Goal: Task Accomplishment & Management: Manage account settings

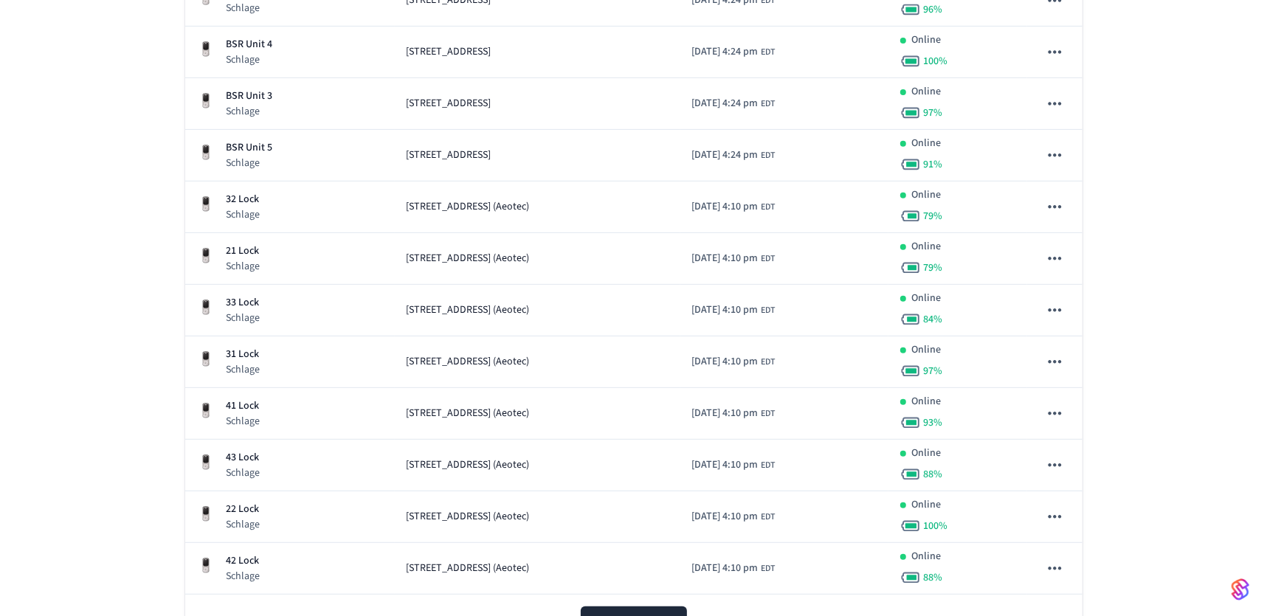
scroll to position [510, 0]
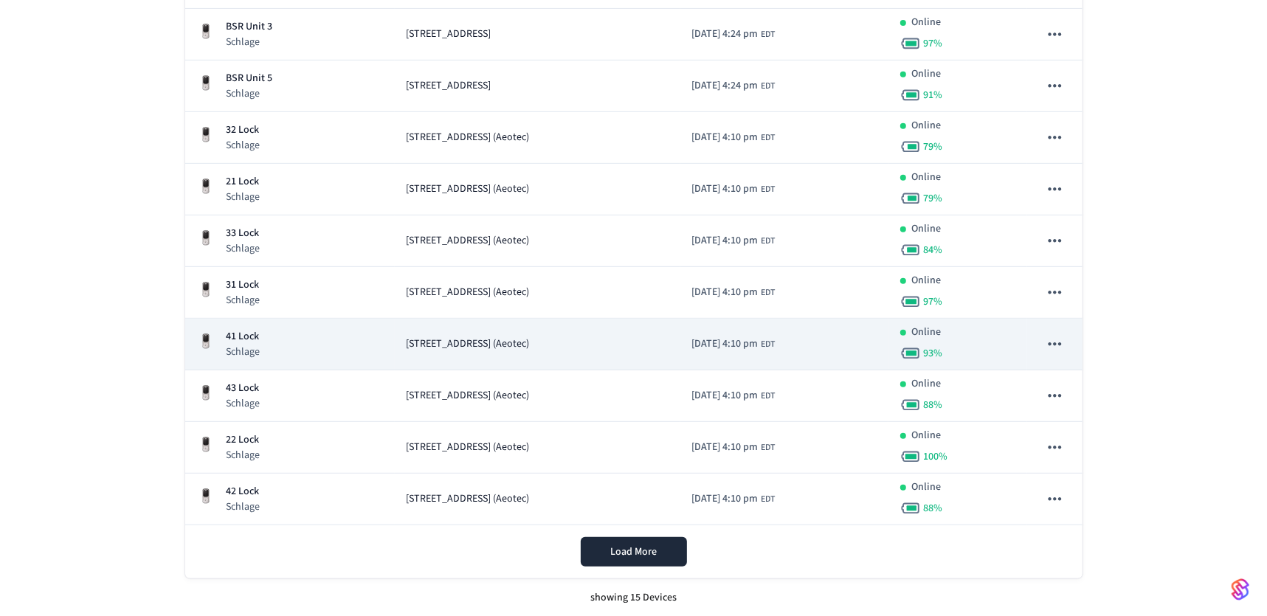
click at [475, 349] on span "[STREET_ADDRESS] (Aeotec)" at bounding box center [468, 344] width 123 height 15
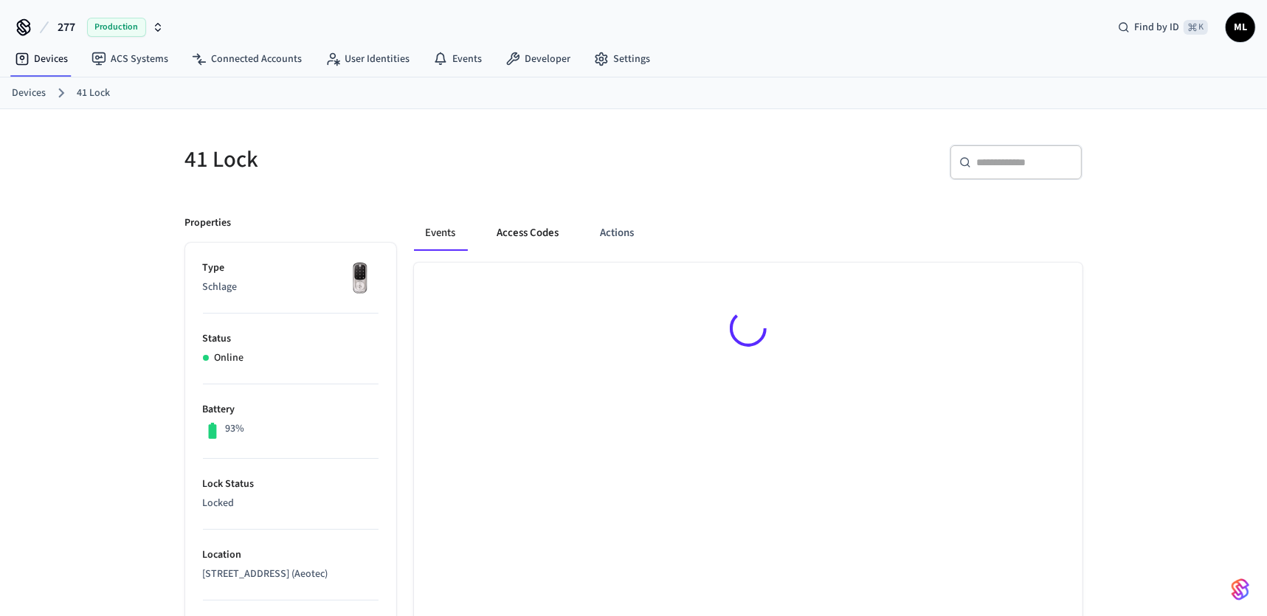
click at [529, 235] on button "Access Codes" at bounding box center [529, 233] width 86 height 35
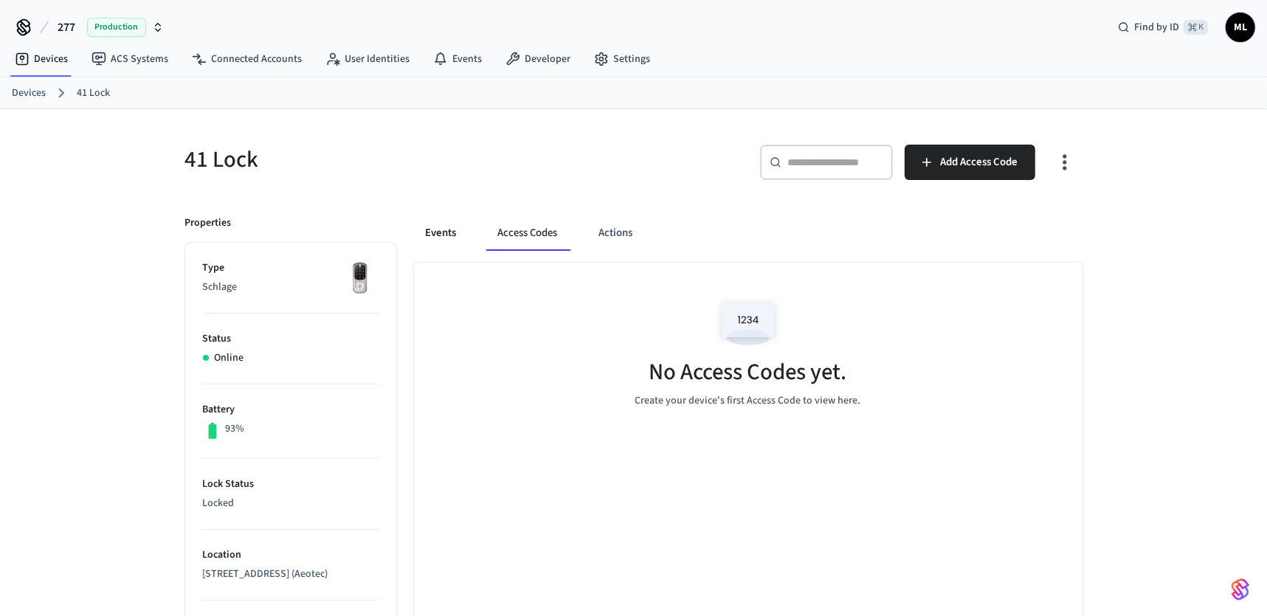
click at [454, 232] on button "Events" at bounding box center [441, 233] width 55 height 35
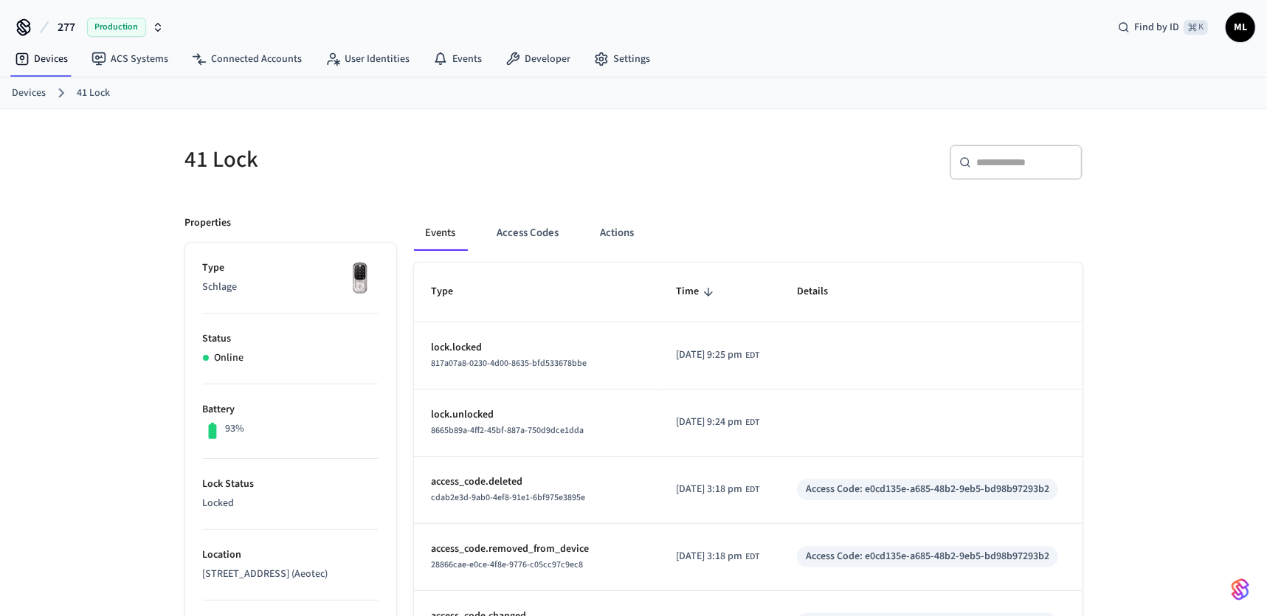
click at [33, 89] on link "Devices" at bounding box center [29, 93] width 34 height 15
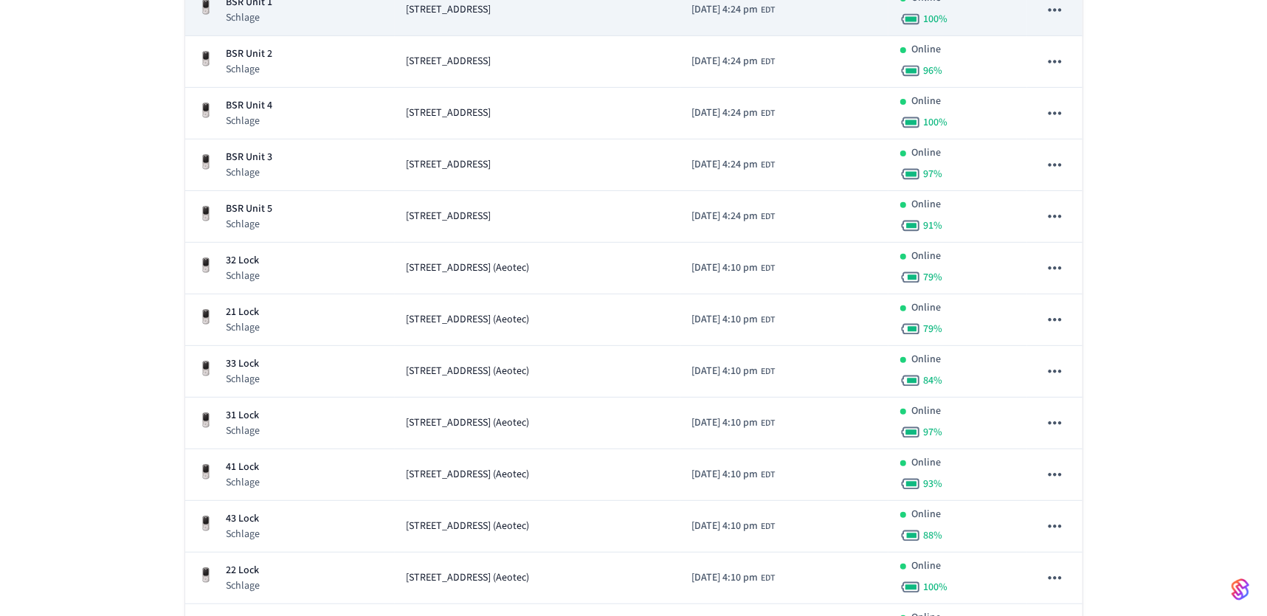
scroll to position [472, 0]
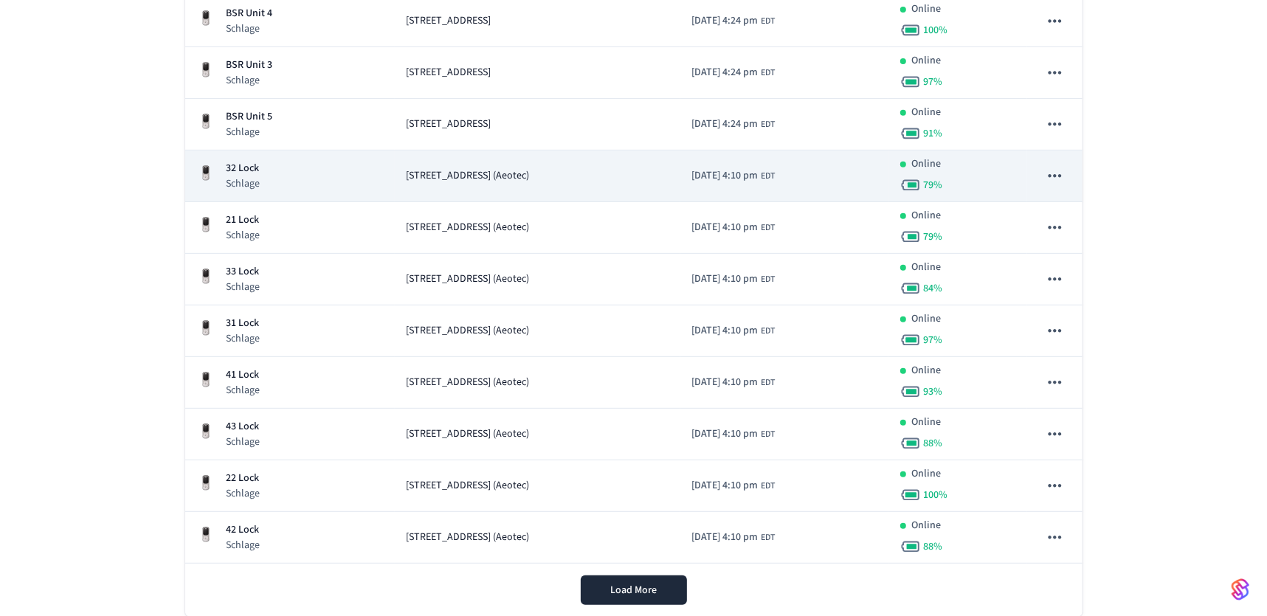
click at [490, 183] on td "[STREET_ADDRESS] (Aeotec)" at bounding box center [538, 177] width 286 height 52
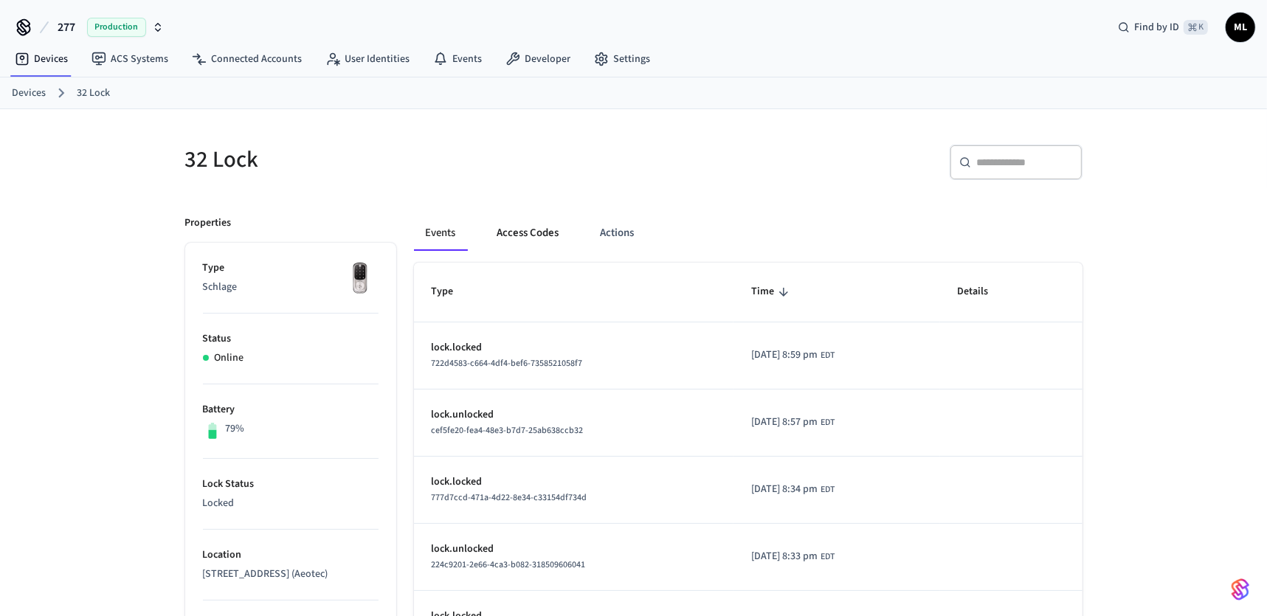
click at [528, 234] on button "Access Codes" at bounding box center [529, 233] width 86 height 35
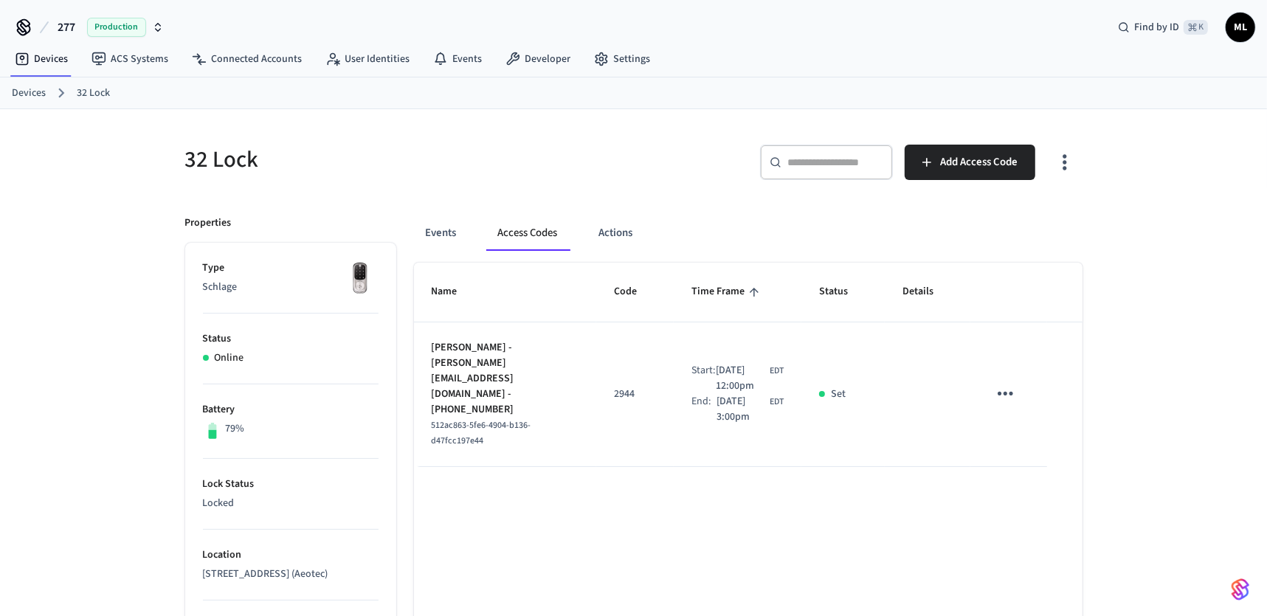
click at [38, 92] on link "Devices" at bounding box center [29, 93] width 34 height 15
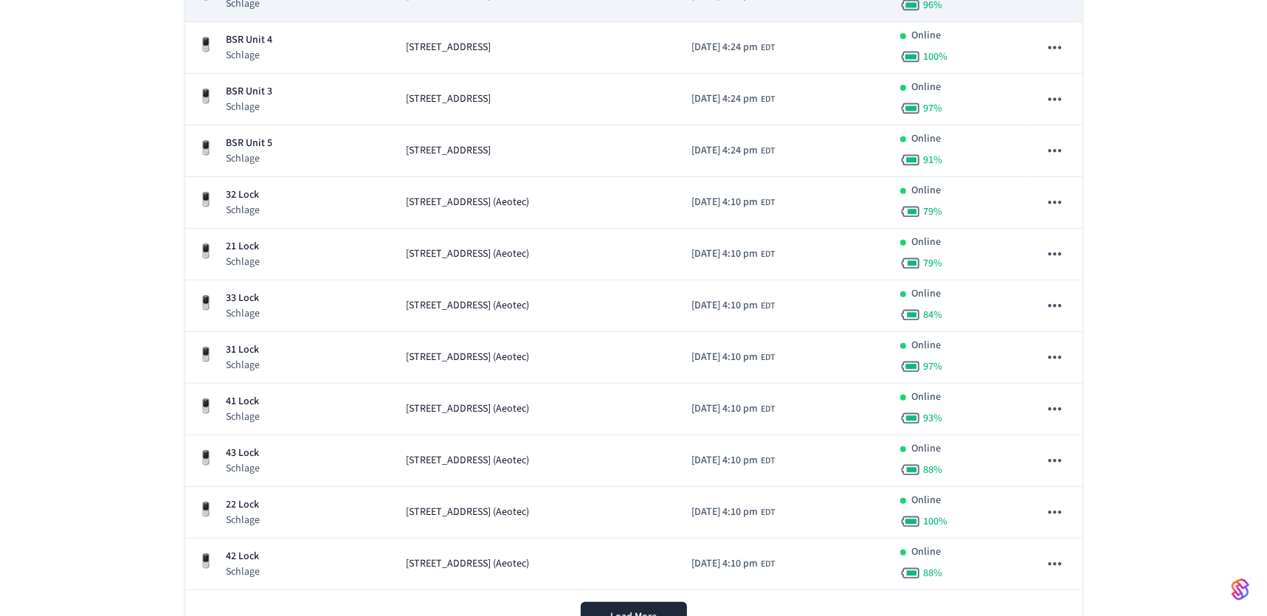
scroll to position [510, 0]
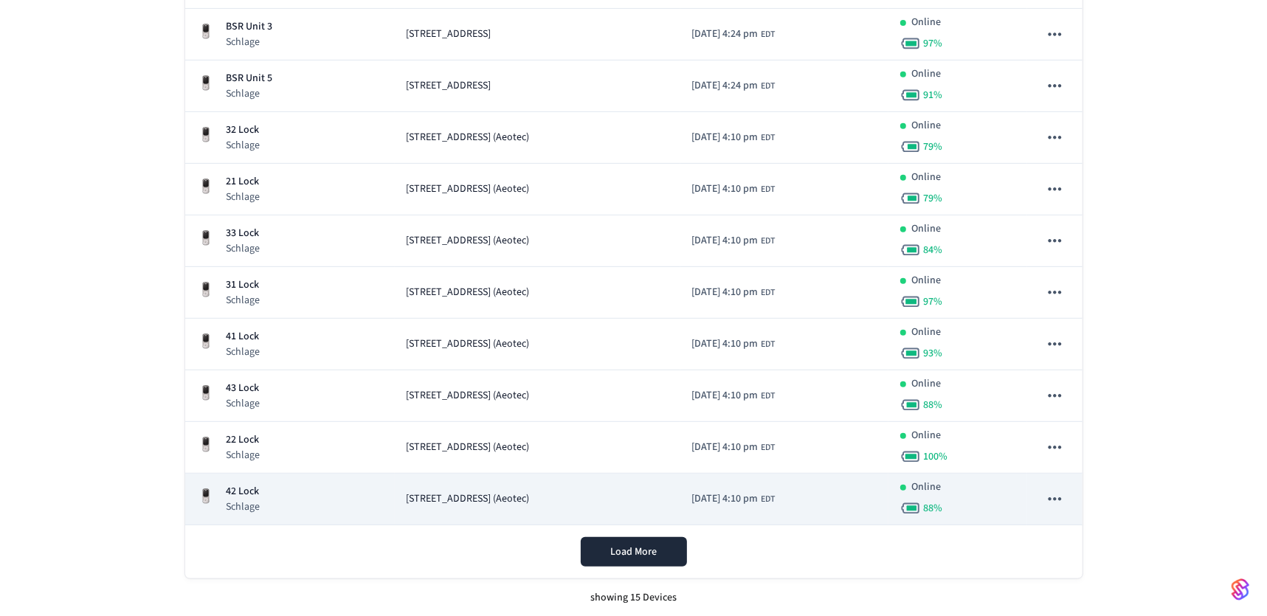
click at [409, 507] on td "[STREET_ADDRESS] (Aeotec)" at bounding box center [538, 500] width 286 height 52
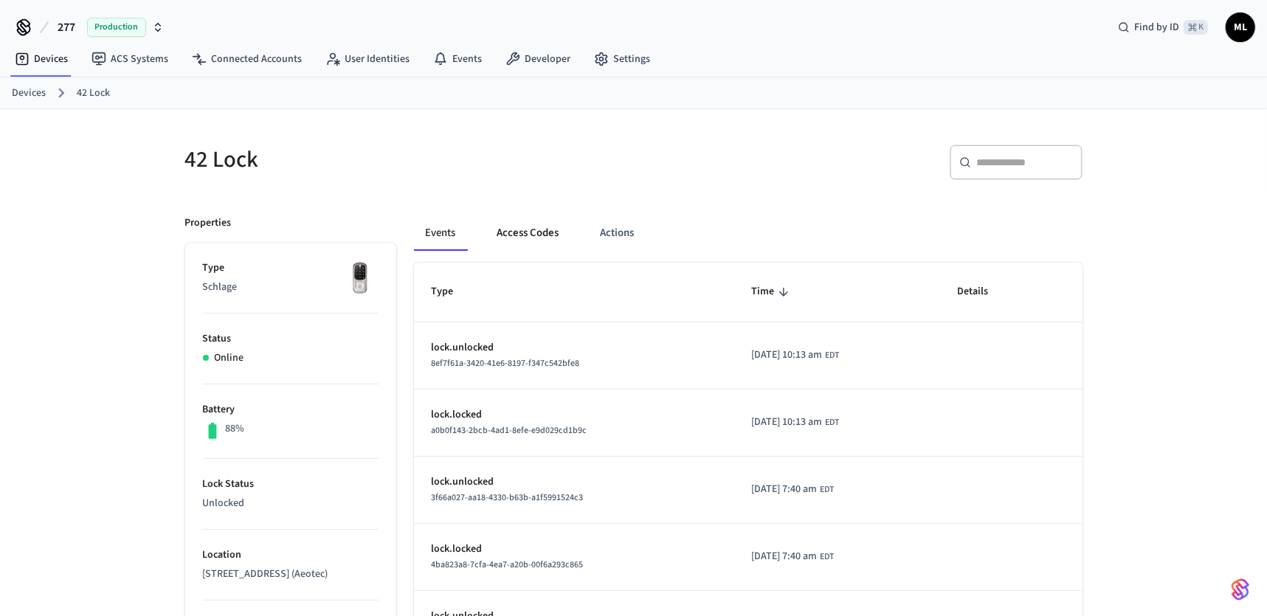
click at [534, 235] on button "Access Codes" at bounding box center [529, 233] width 86 height 35
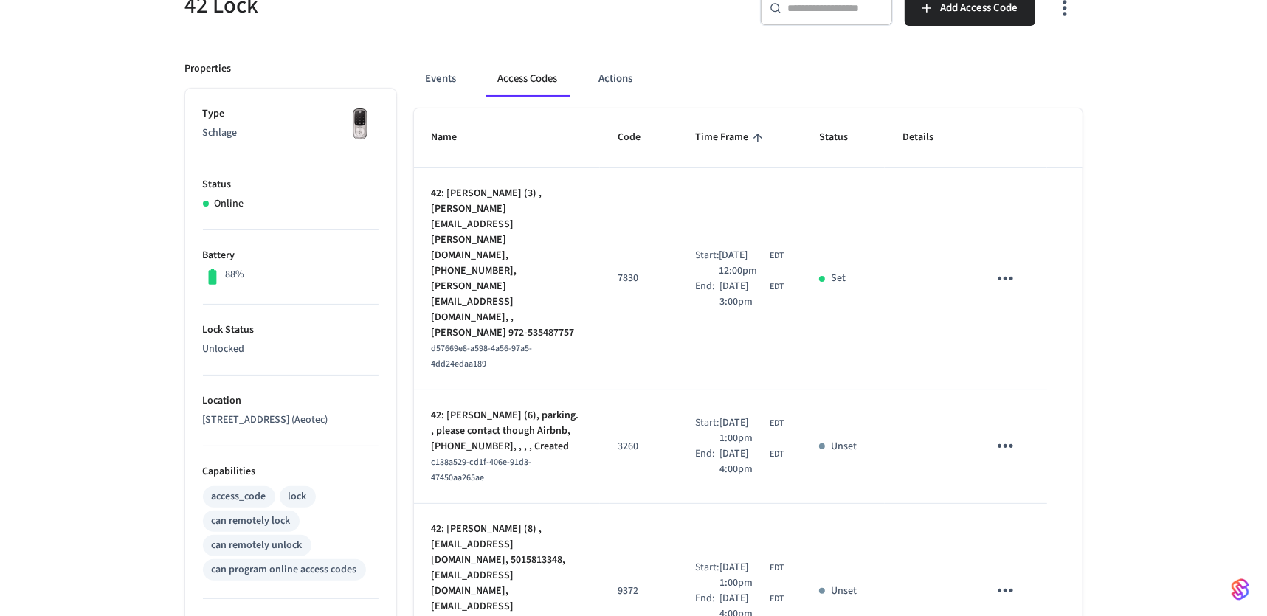
scroll to position [214, 0]
